Goal: Navigation & Orientation: Find specific page/section

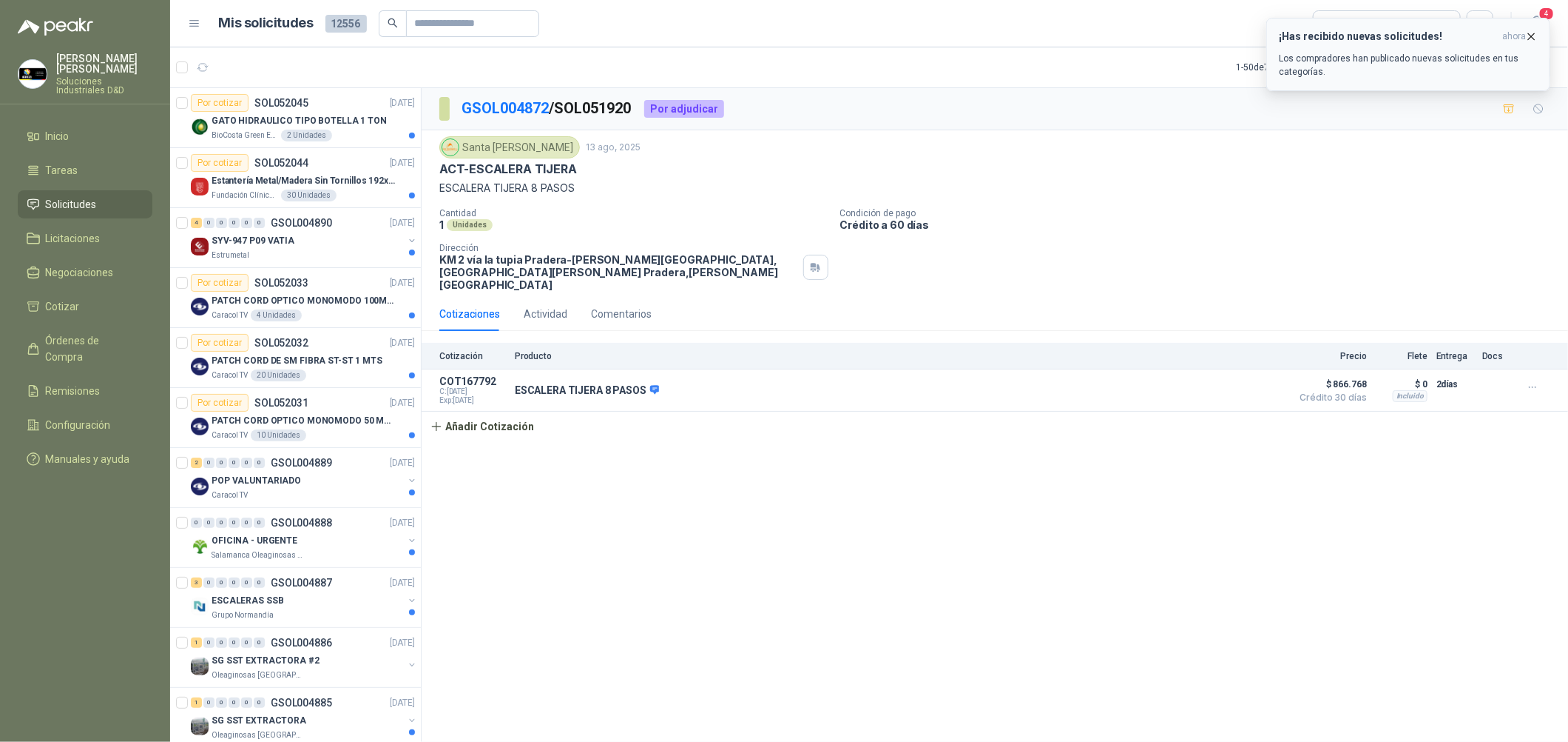
click at [1534, 35] on icon "button" at bounding box center [1531, 36] width 13 height 13
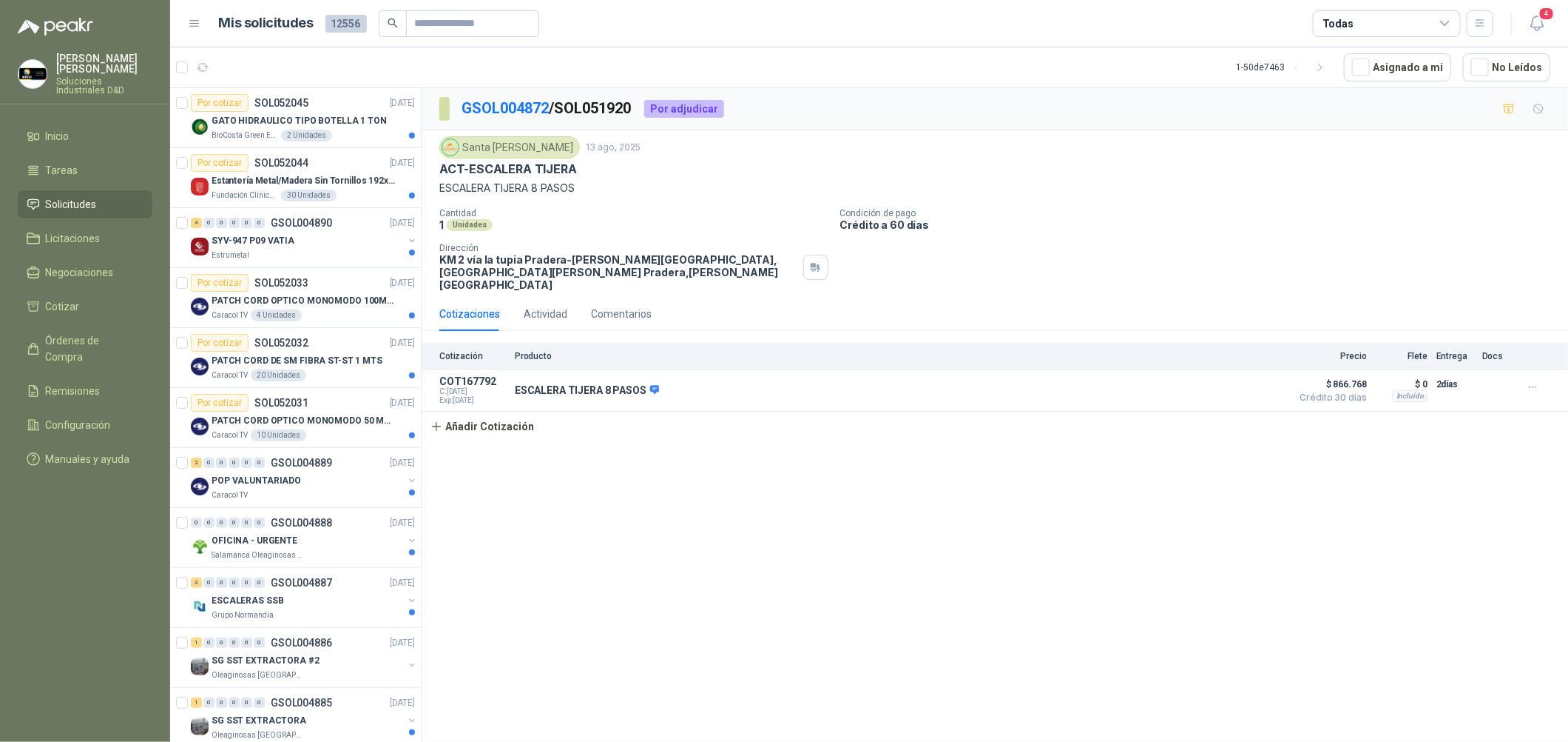
click at [1540, 22] on icon "button" at bounding box center [1537, 23] width 19 height 19
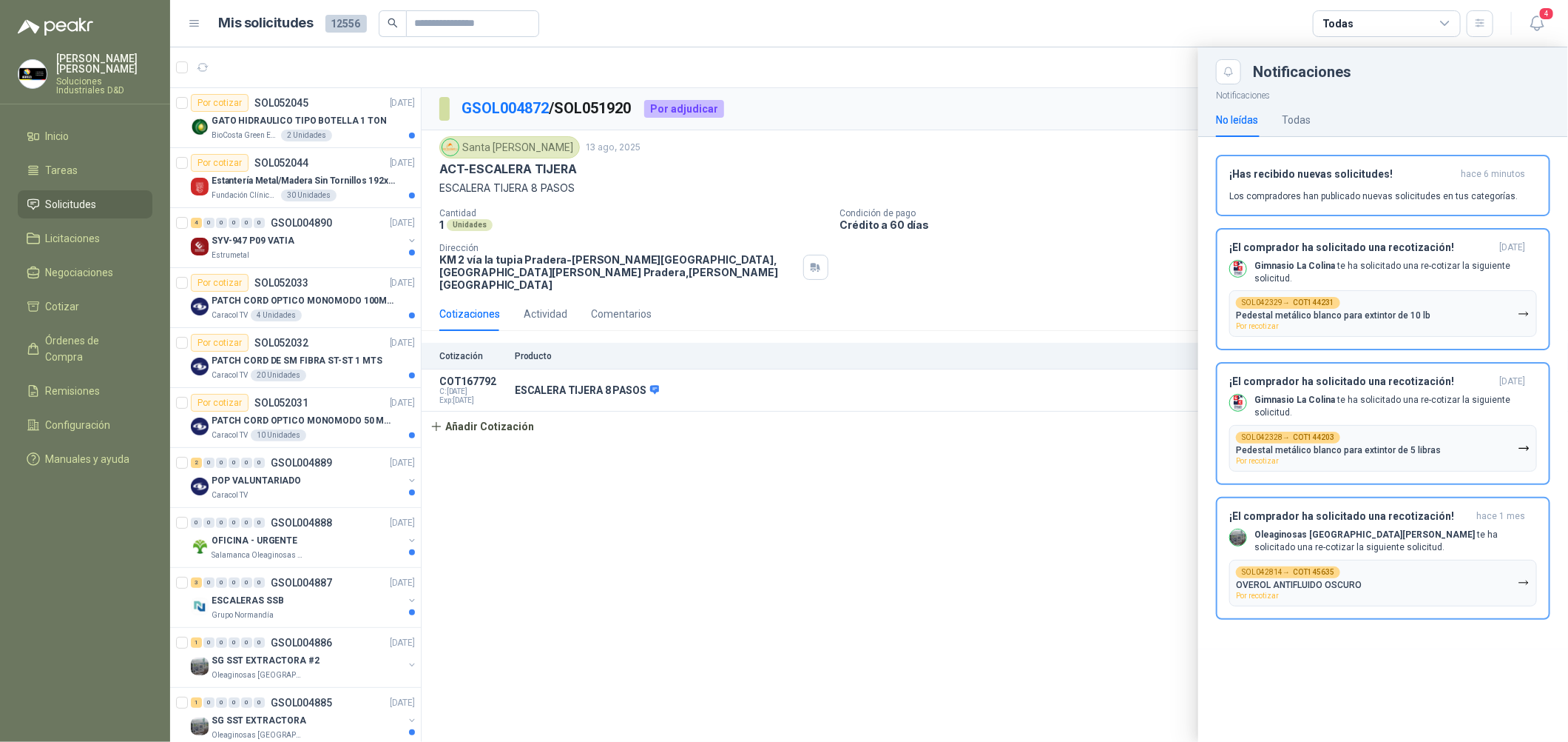
click at [1059, 459] on div at bounding box center [869, 394] width 1398 height 694
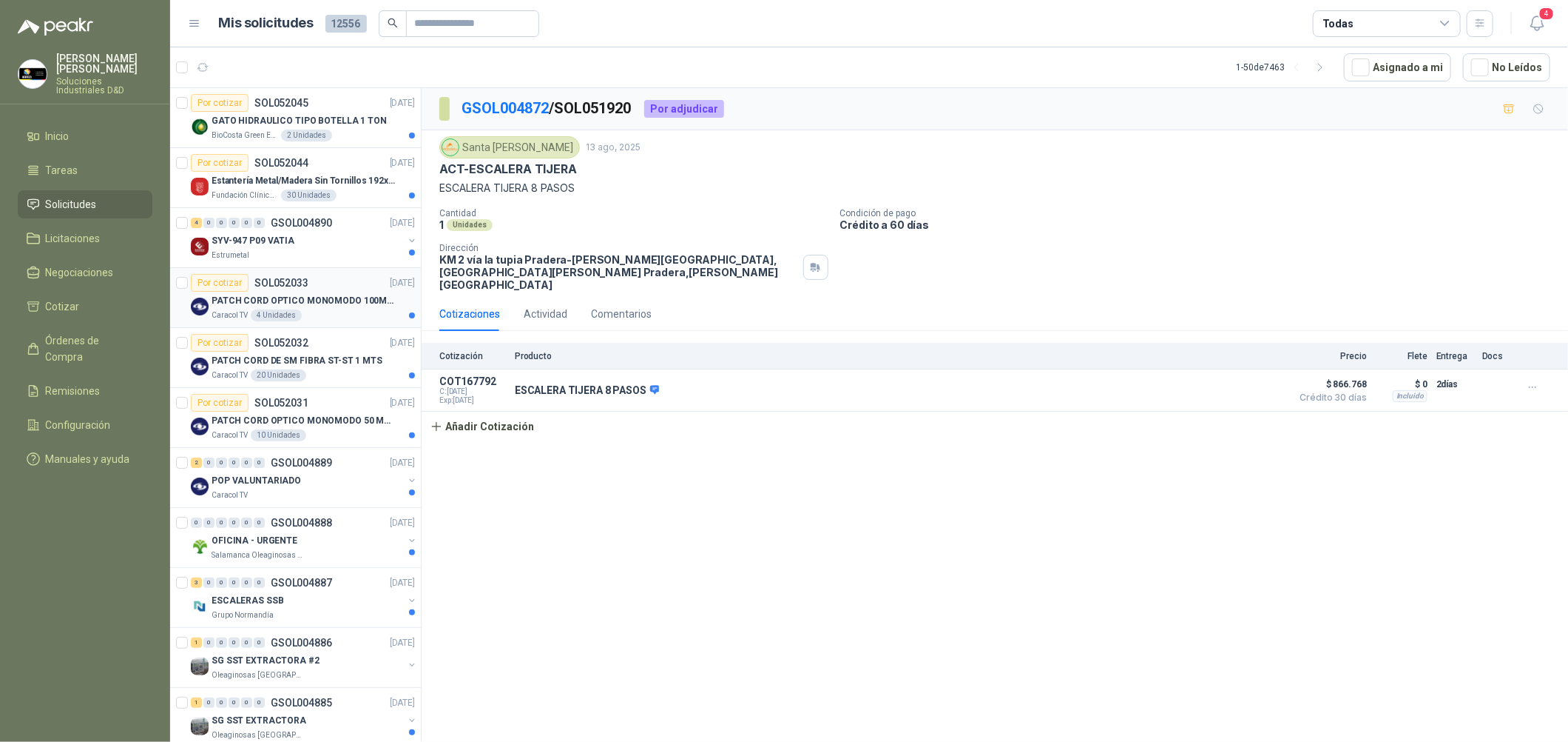
click at [316, 302] on p "PATCH CORD OPTICO MONOMODO 100MTS" at bounding box center [304, 301] width 184 height 14
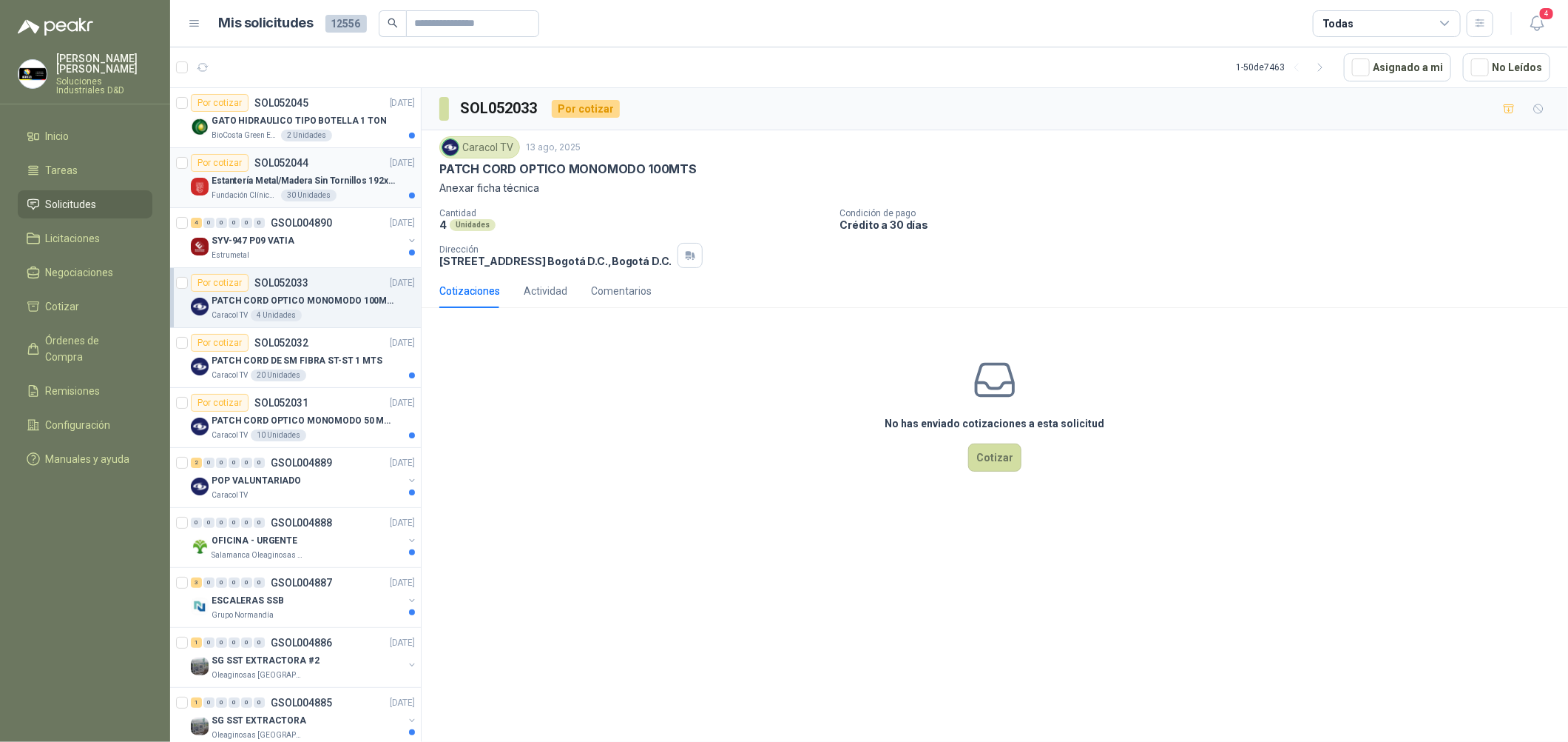
click at [390, 165] on p "[DATE]" at bounding box center [402, 163] width 25 height 14
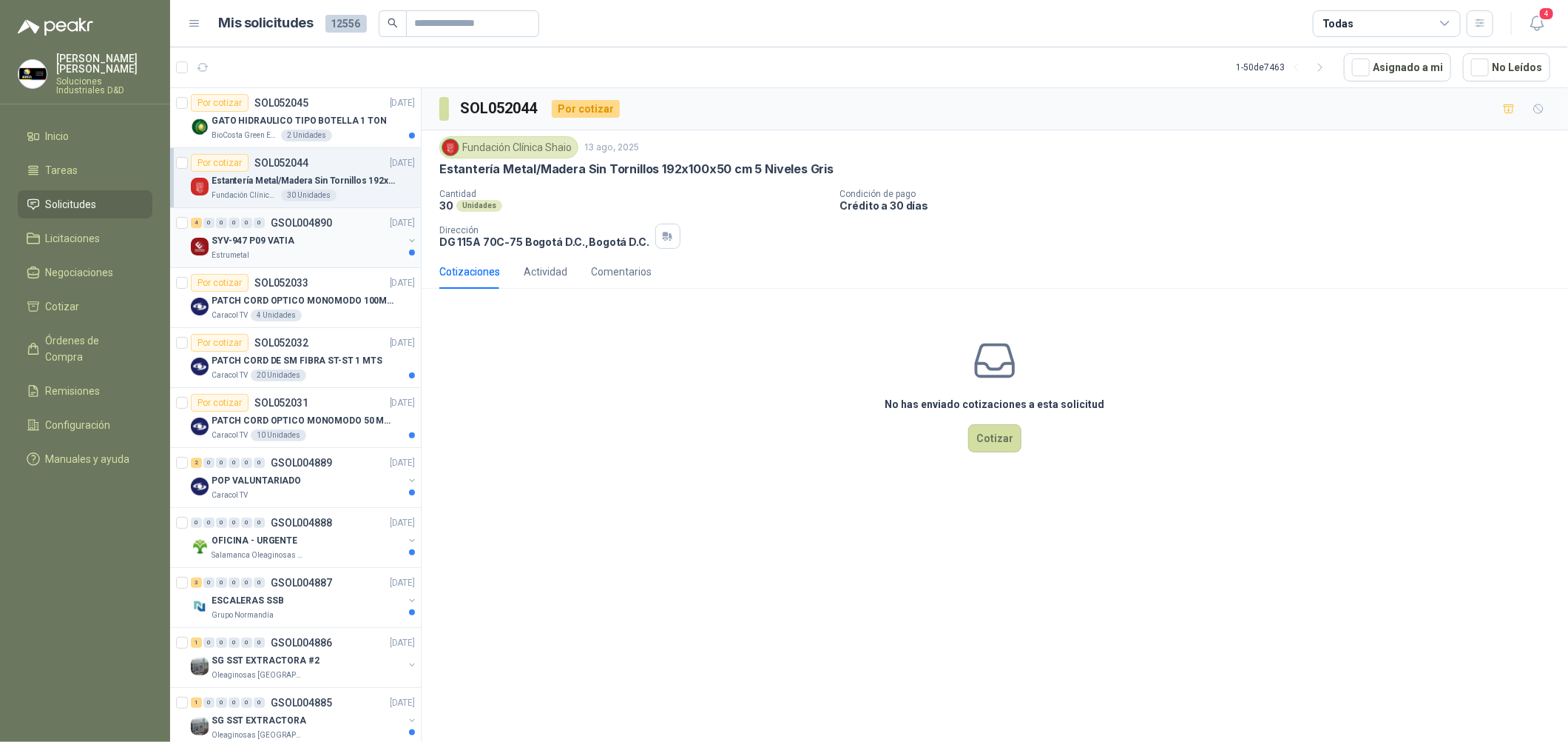
click at [380, 232] on div "SYV-947 P09 VATIA" at bounding box center [308, 241] width 191 height 18
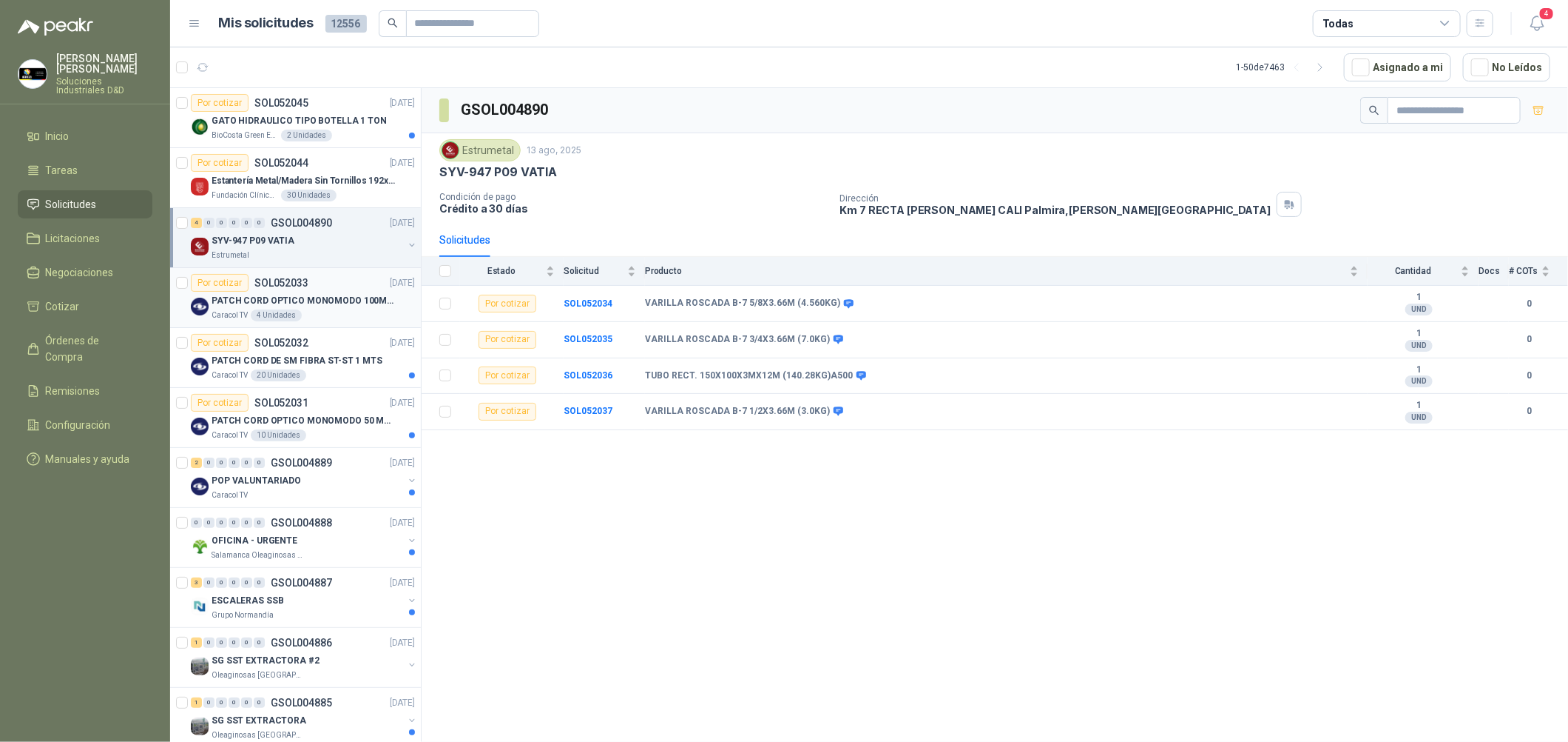
click at [378, 310] on div "Caracol TV 4 Unidades" at bounding box center [314, 316] width 203 height 12
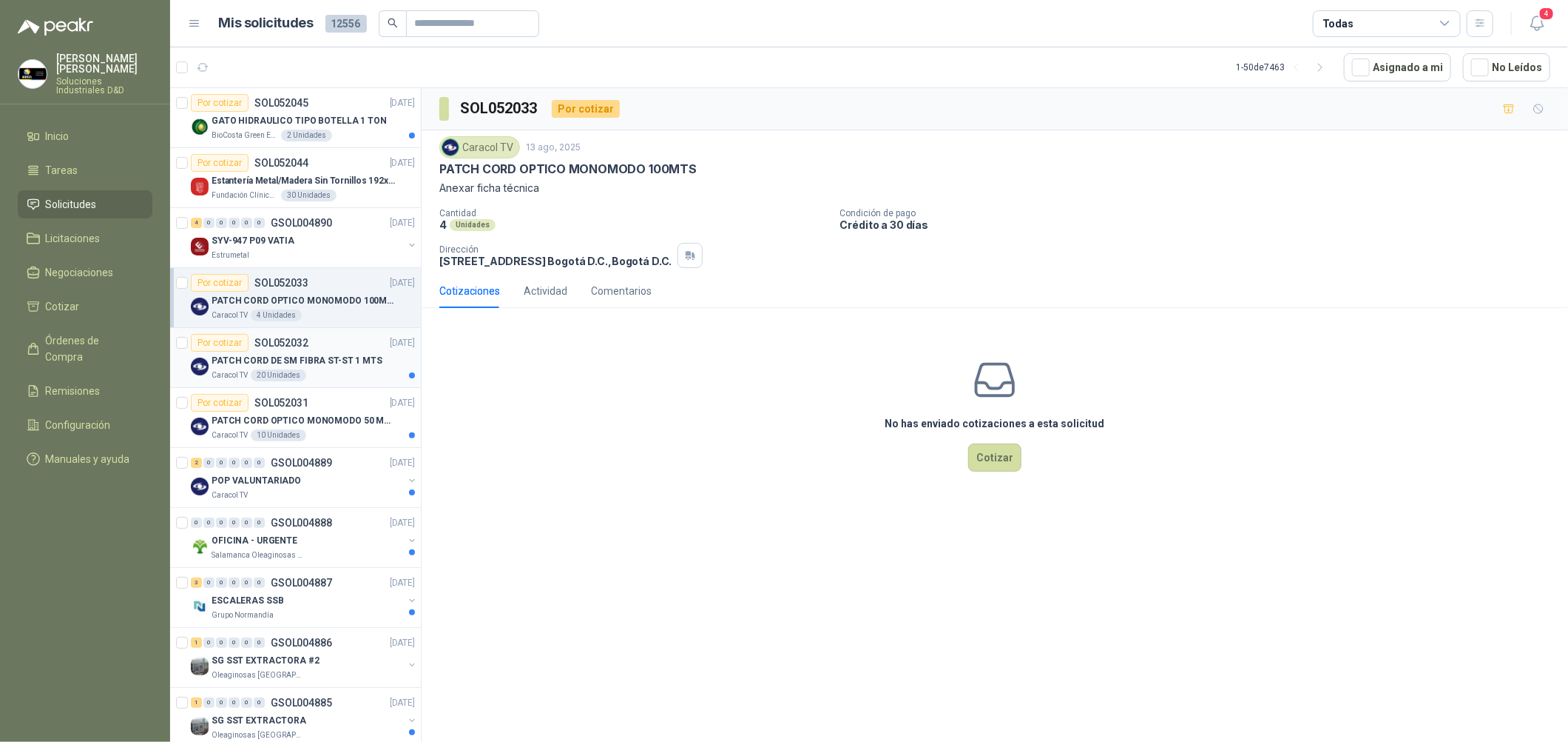
click at [366, 359] on p "PATCH CORD DE SM FIBRA ST-ST 1 MTS" at bounding box center [298, 361] width 171 height 14
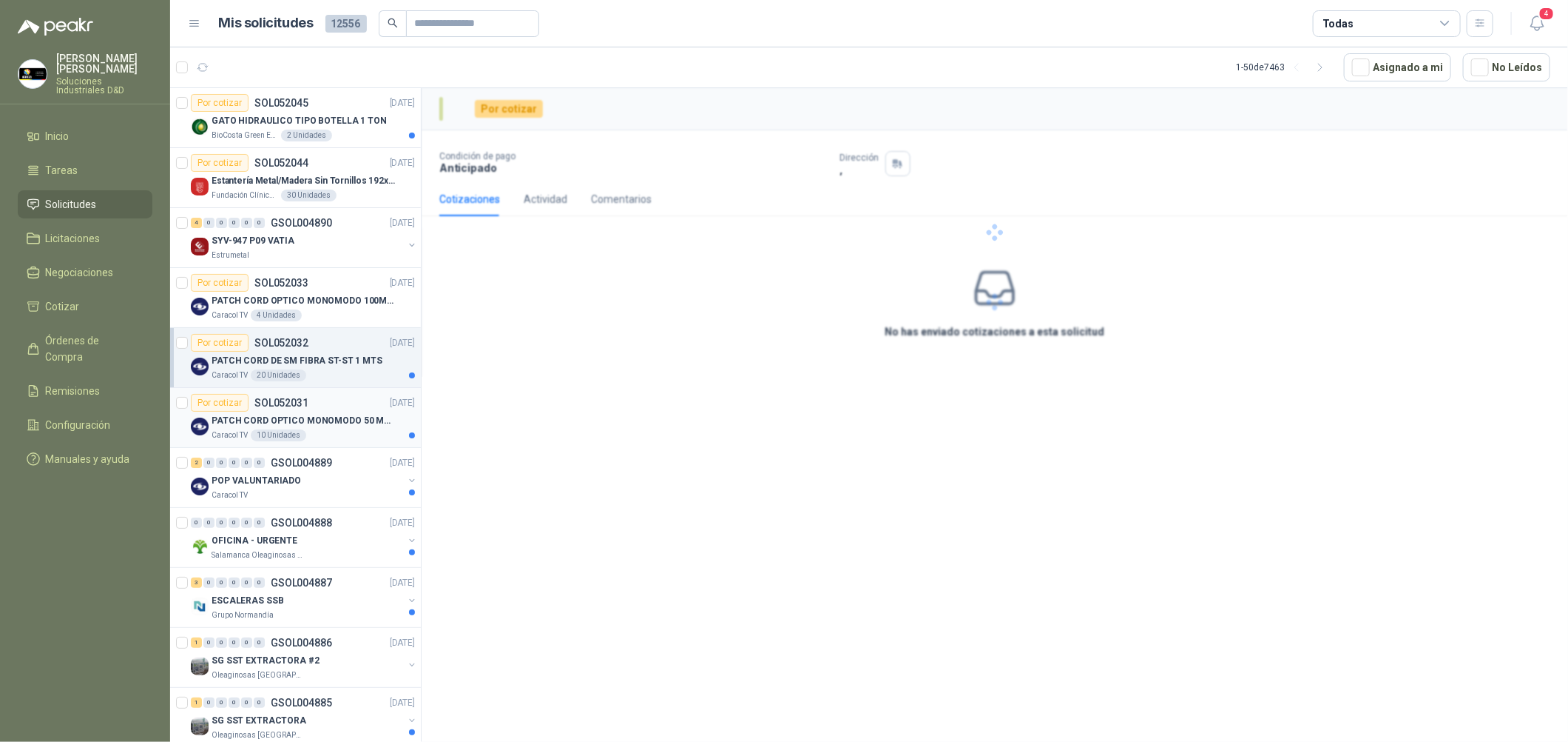
click at [346, 414] on p "PATCH CORD OPTICO MONOMODO 50 MTS" at bounding box center [304, 420] width 184 height 14
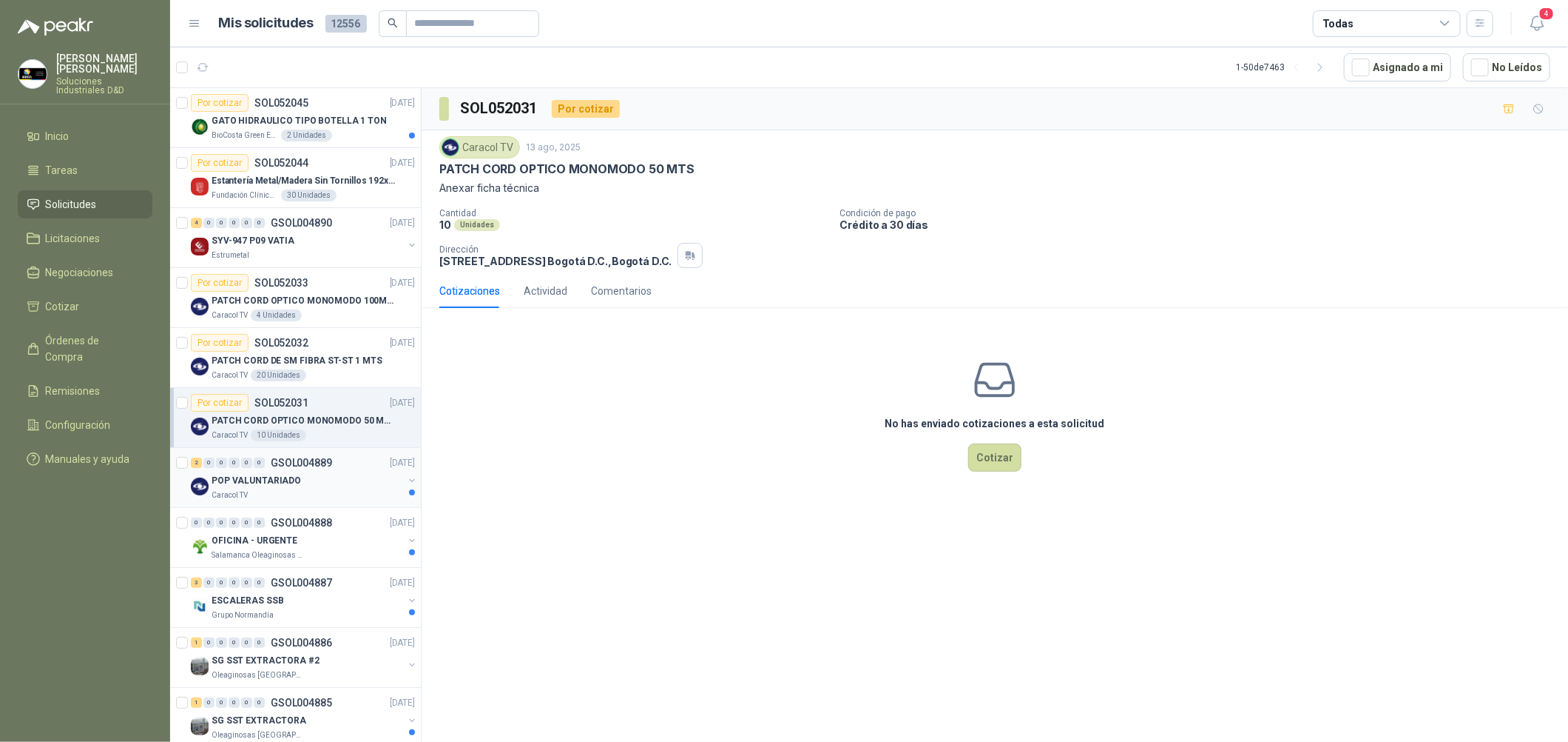
click at [316, 468] on div "2 0 0 0 0 0 GSOL004889 [DATE]" at bounding box center [305, 462] width 227 height 18
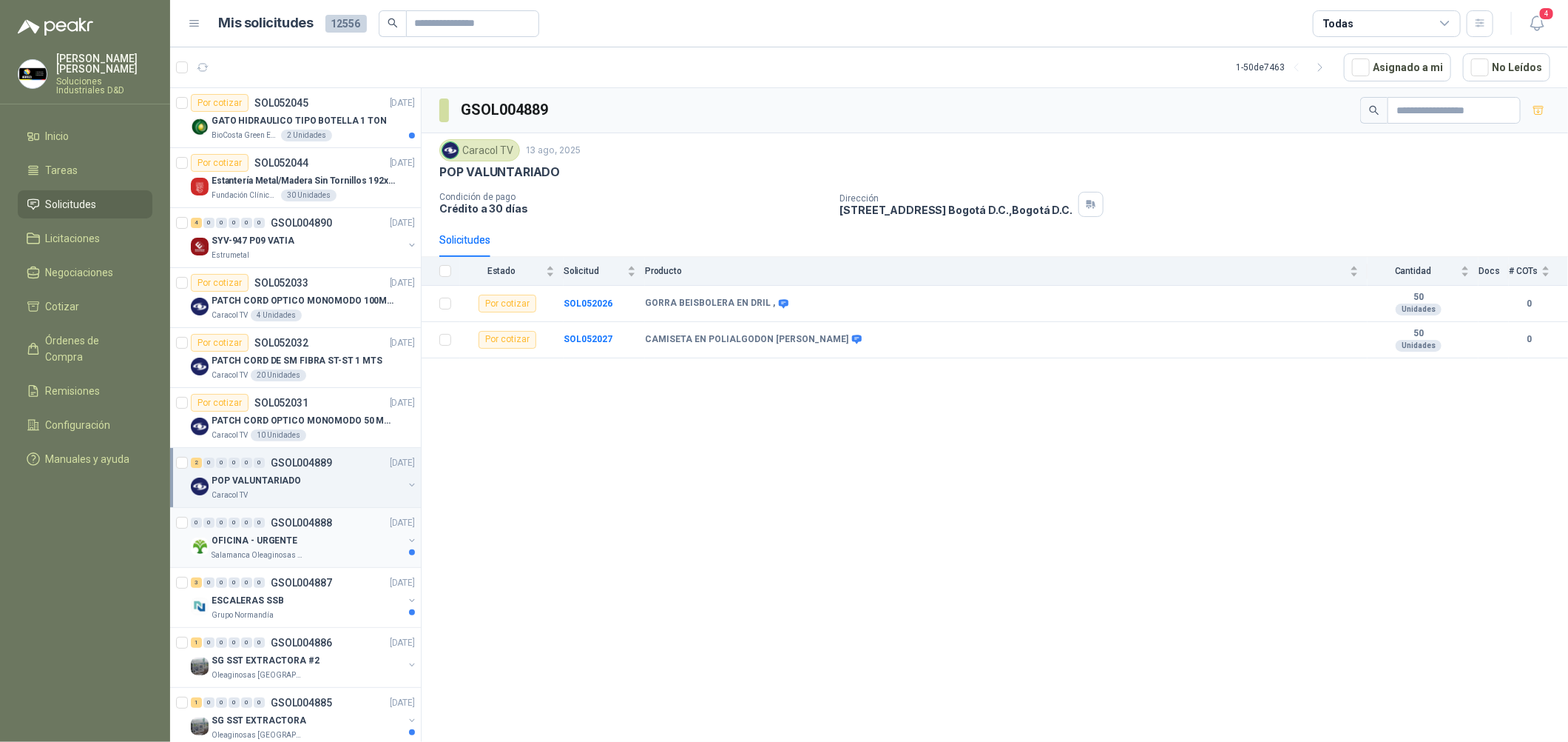
click at [313, 528] on p "GSOL004888" at bounding box center [302, 522] width 62 height 10
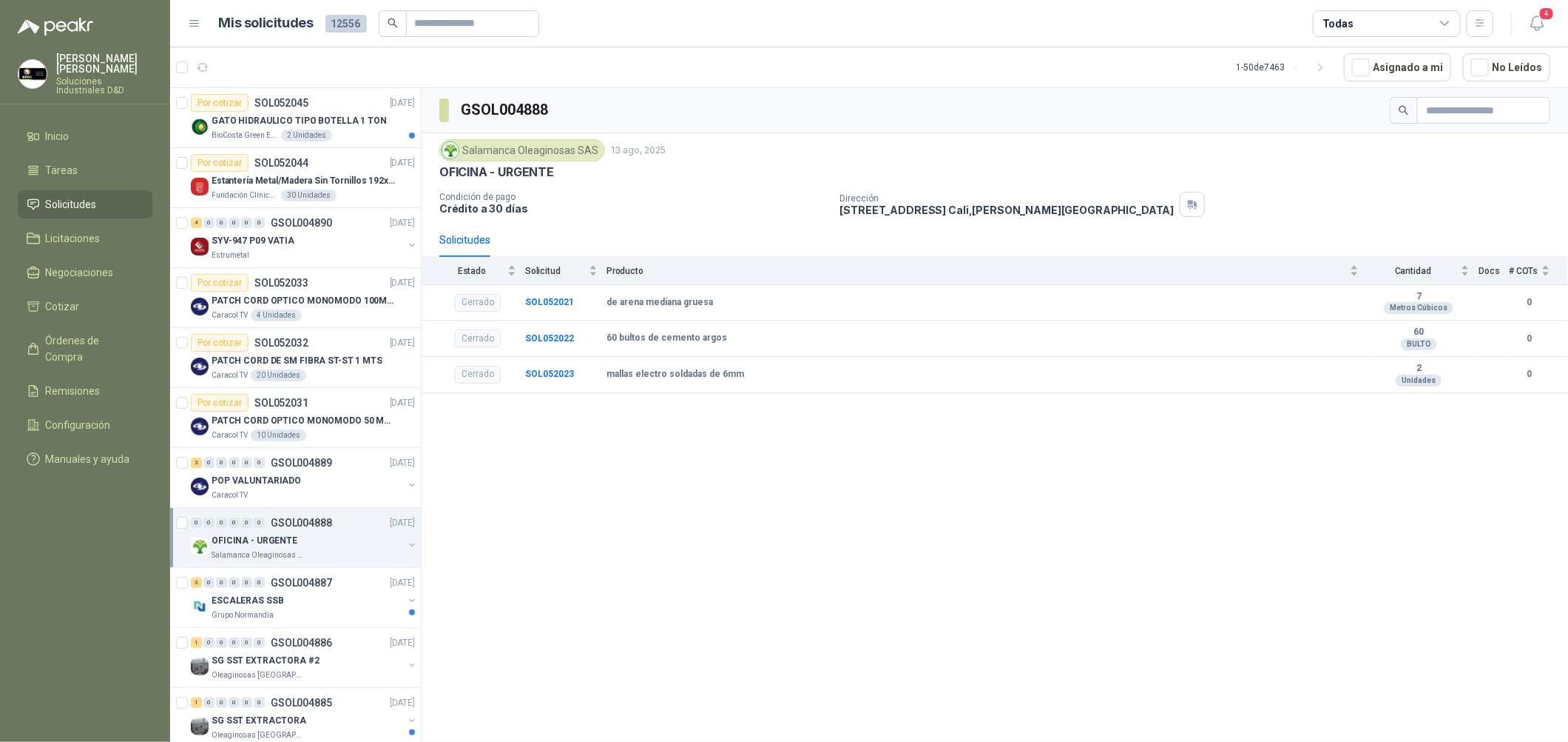
scroll to position [111, 0]
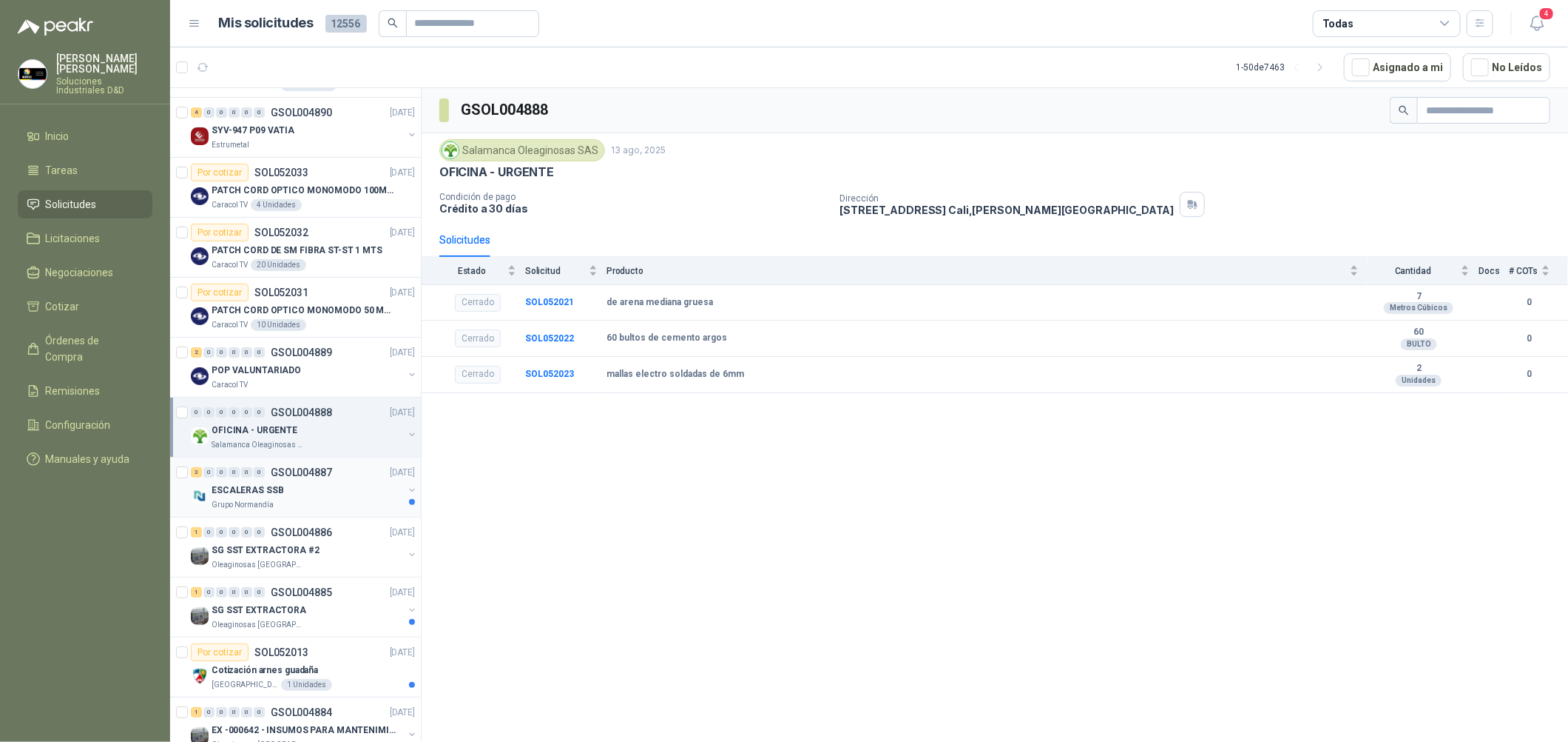
click at [333, 493] on div "ESCALERAS SSB" at bounding box center [308, 490] width 191 height 18
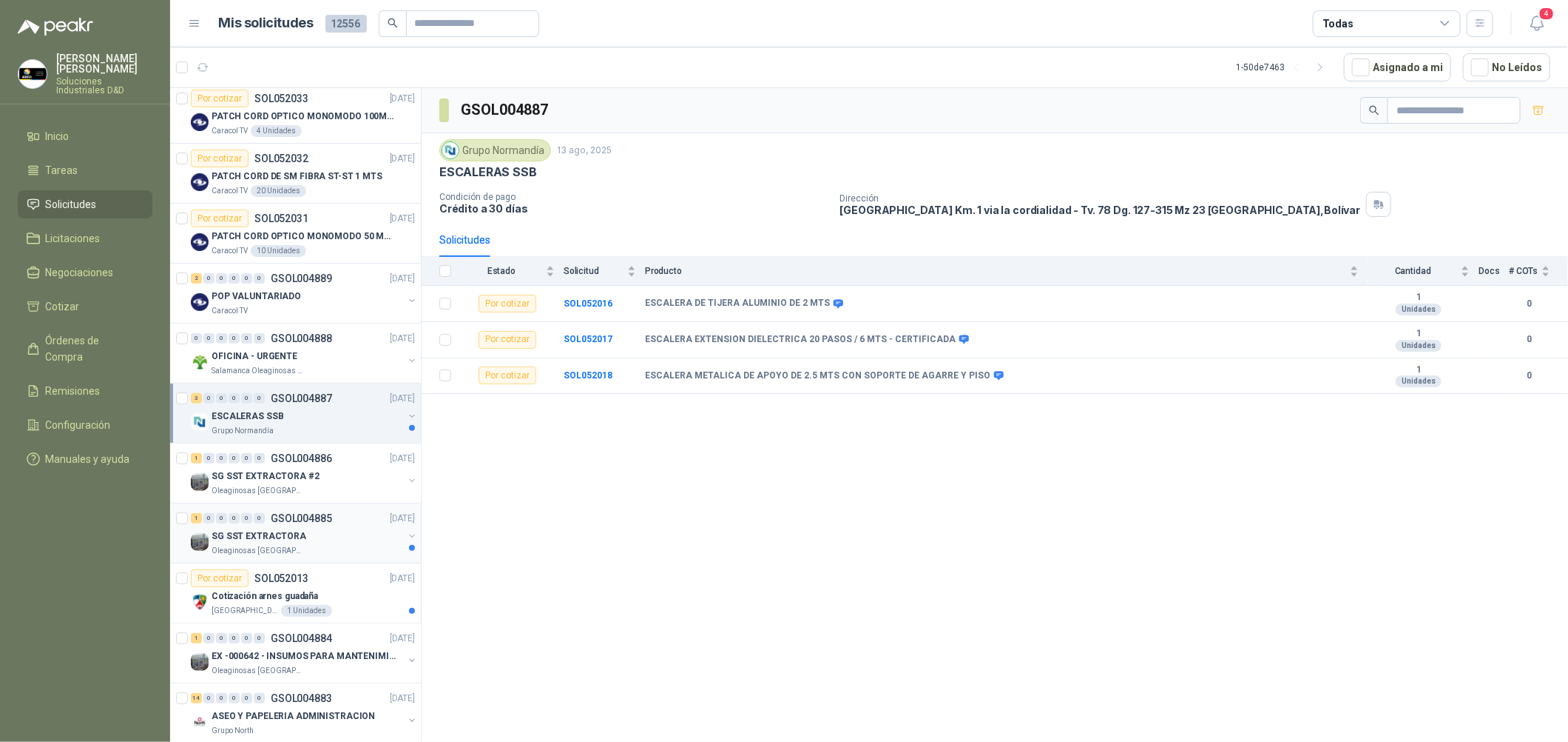
scroll to position [221, 0]
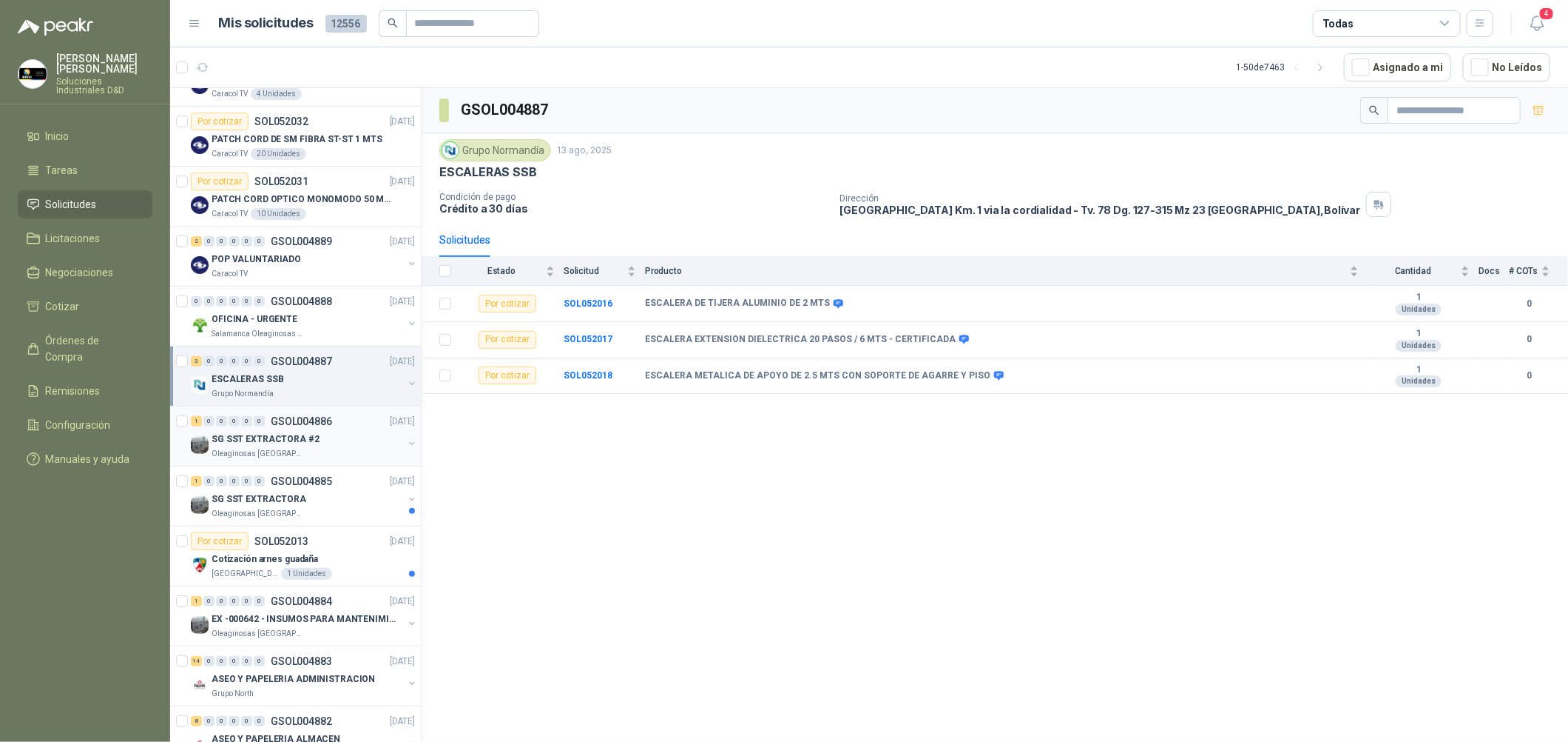
click at [358, 440] on div "SG SST EXTRACTORA #2" at bounding box center [308, 439] width 191 height 18
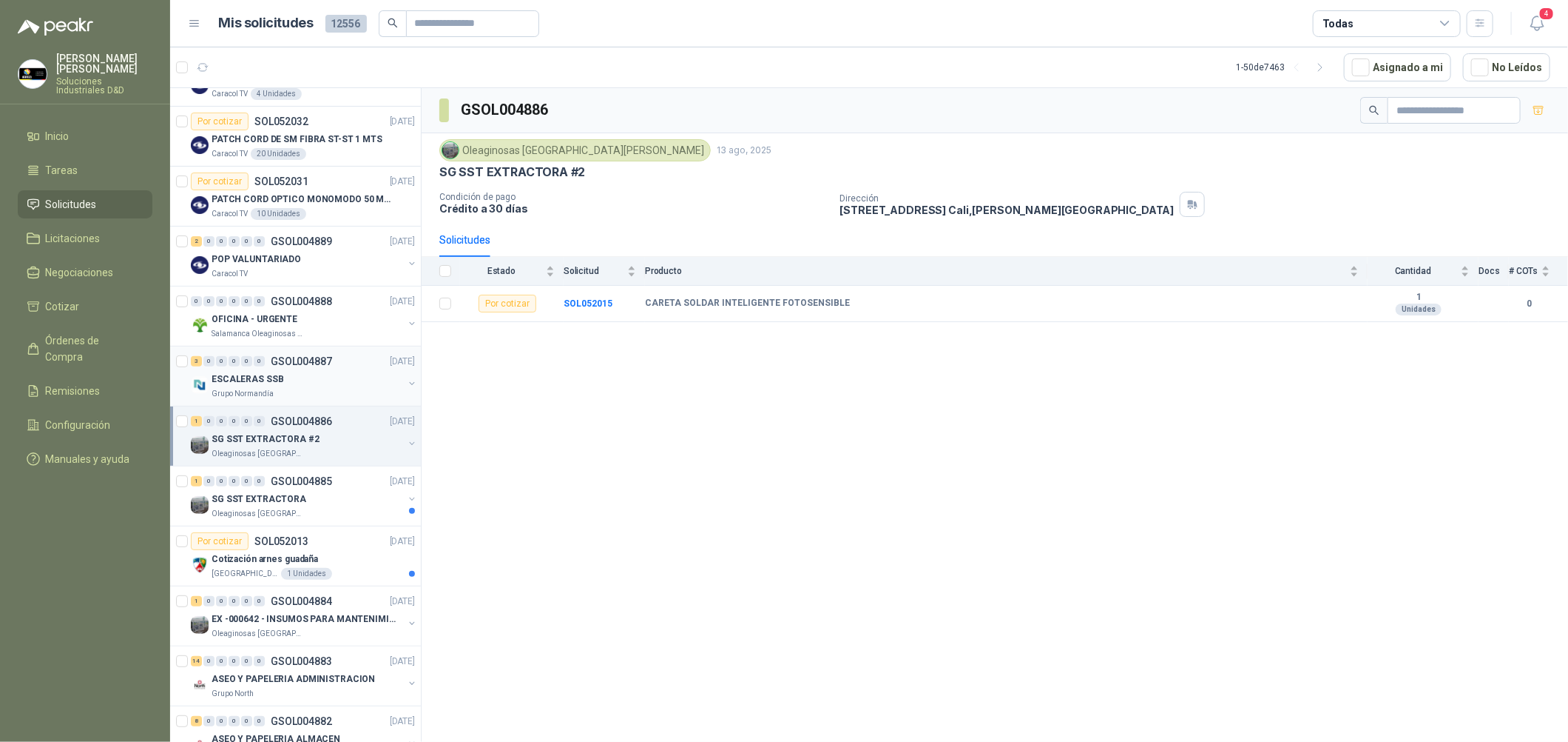
click at [375, 390] on div "Grupo Normandía" at bounding box center [308, 393] width 191 height 12
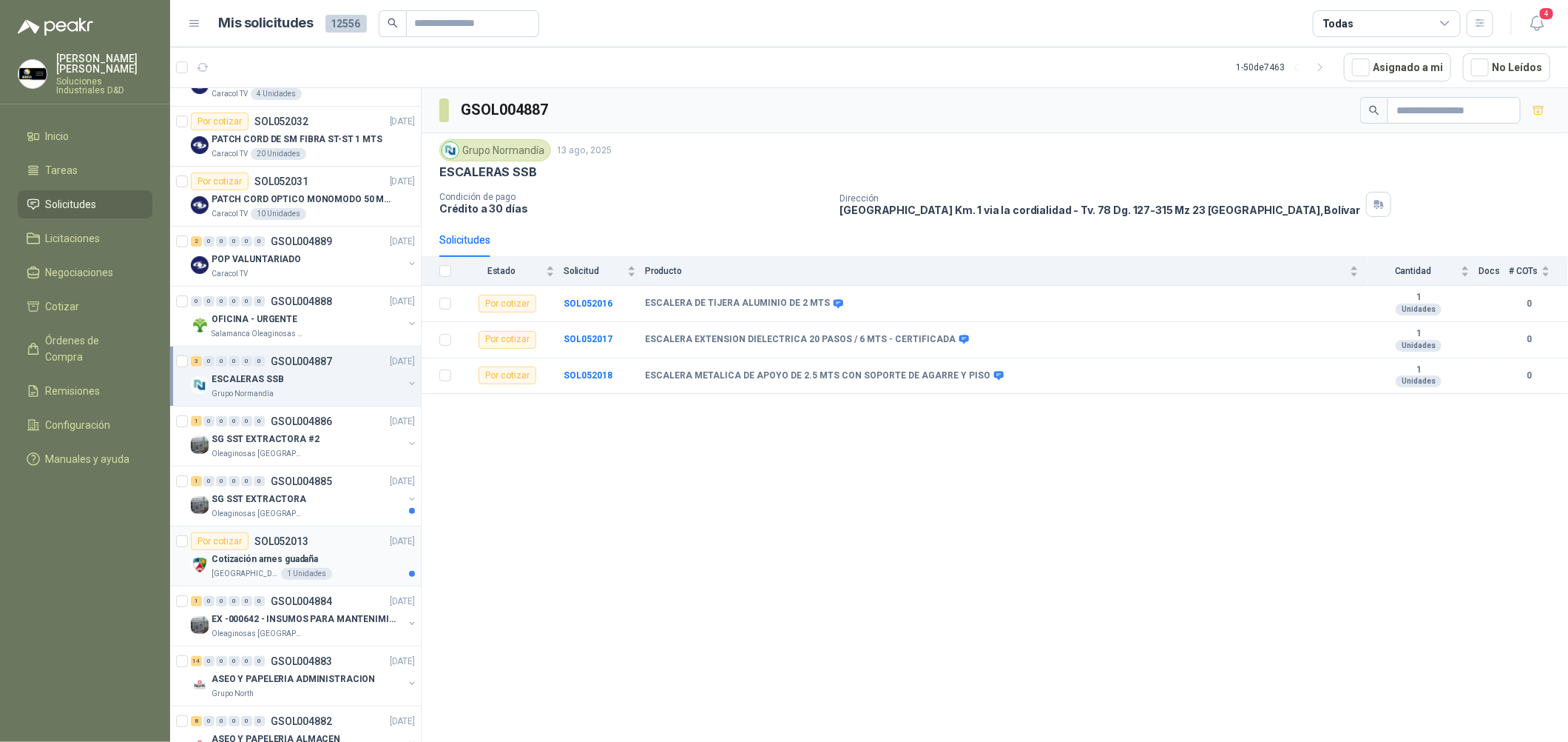
click at [327, 549] on div "Por cotizar SOL052013 [DATE]" at bounding box center [303, 541] width 224 height 18
